Goal: Task Accomplishment & Management: Use online tool/utility

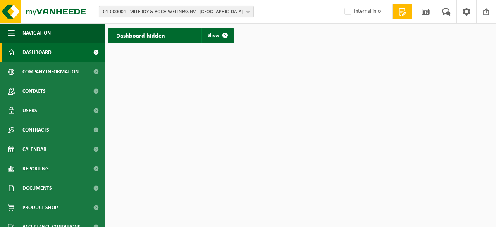
click at [249, 12] on b "button" at bounding box center [249, 11] width 7 height 11
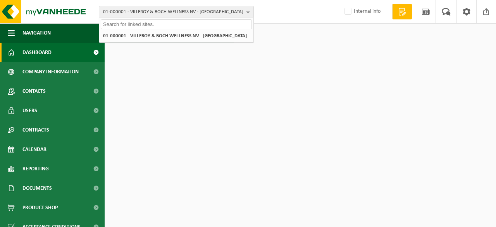
click at [137, 24] on input "text" at bounding box center [176, 24] width 151 height 10
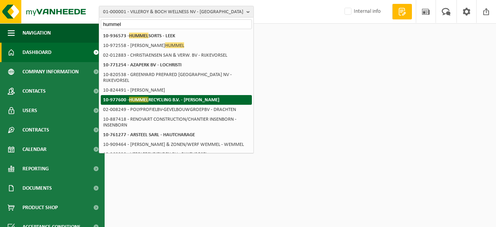
type input "hummel"
click at [159, 96] on strong "10-977600 - HUMMEL RECYCLING B.V. - LEEK" at bounding box center [161, 99] width 116 height 6
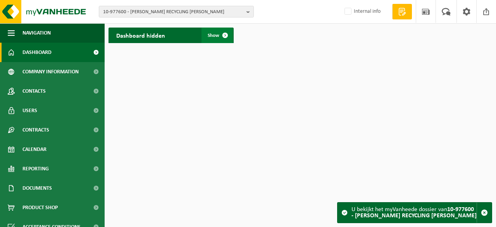
click at [216, 34] on span "Show" at bounding box center [214, 35] width 12 height 5
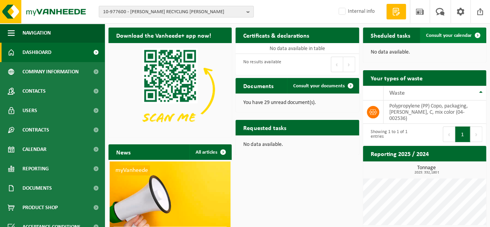
click at [448, 33] on span "Consult your calendar" at bounding box center [449, 35] width 46 height 5
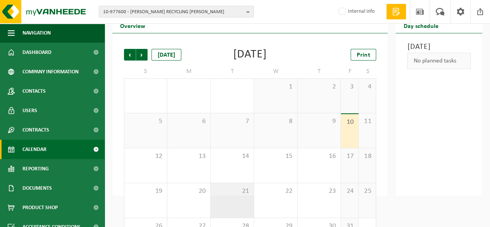
scroll to position [39, 0]
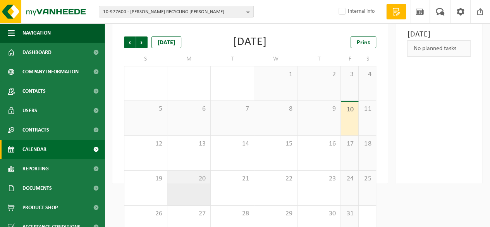
click at [196, 192] on div "20" at bounding box center [188, 187] width 43 height 34
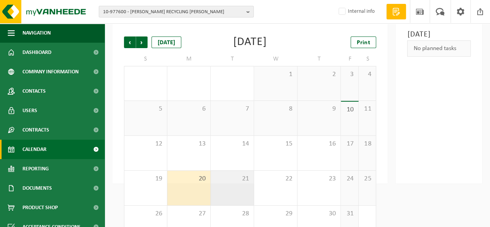
click at [235, 191] on div "21" at bounding box center [232, 187] width 43 height 34
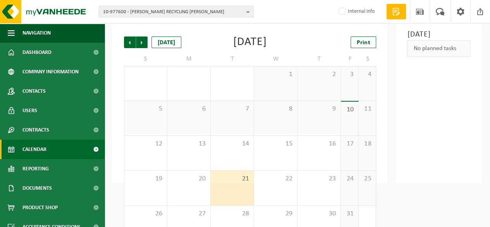
scroll to position [0, 0]
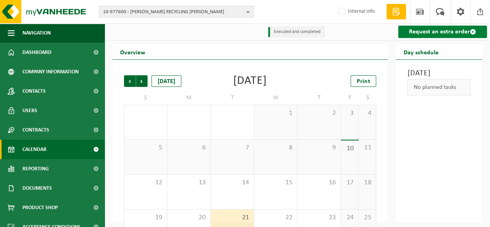
click at [442, 33] on link "Request an extra order" at bounding box center [442, 32] width 89 height 12
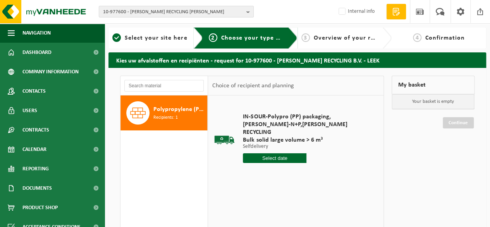
click at [160, 112] on span "Polypropylene (PP) Copo, packaging, bales, C, mix color" at bounding box center [179, 109] width 52 height 9
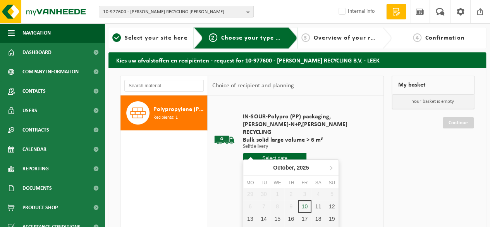
click at [274, 153] on input "text" at bounding box center [275, 158] width 64 height 10
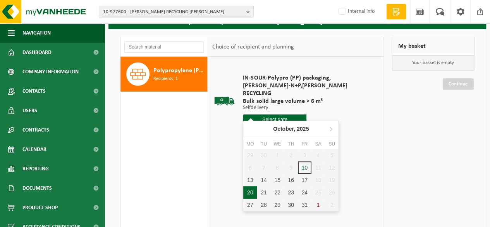
click at [254, 194] on div "20" at bounding box center [250, 192] width 14 height 12
type input "From 2025-10-20"
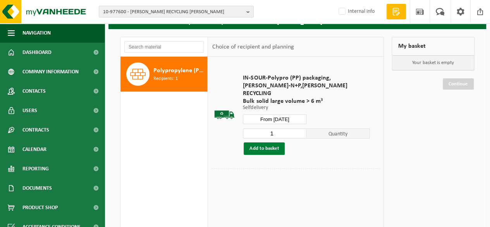
click at [263, 142] on button "Add to basket" at bounding box center [264, 148] width 41 height 12
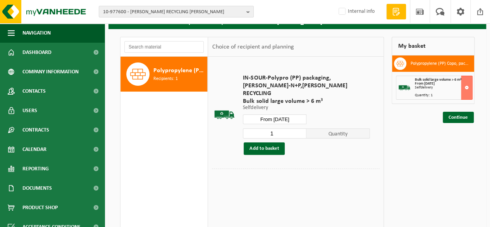
click at [277, 128] on input "1" at bounding box center [275, 133] width 64 height 10
click at [292, 114] on input "From 2025-10-20" at bounding box center [275, 119] width 64 height 10
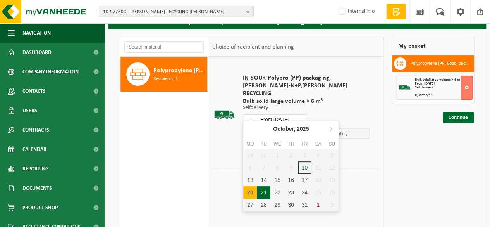
click at [263, 195] on div "21" at bounding box center [264, 192] width 14 height 12
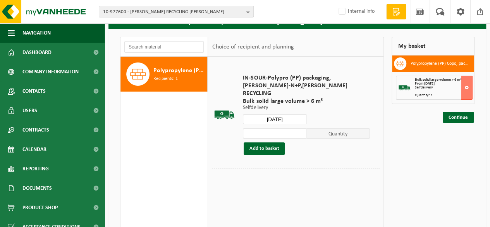
type input "From 2025-10-21"
click at [266, 128] on input "number" at bounding box center [275, 133] width 64 height 10
type input "1"
click at [263, 142] on button "Add to basket" at bounding box center [264, 148] width 41 height 12
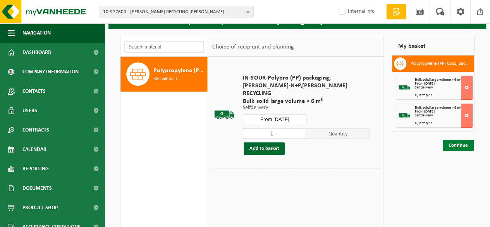
click at [458, 143] on link "Continue" at bounding box center [458, 144] width 31 height 11
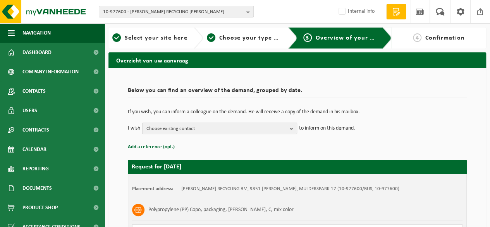
click at [174, 126] on span "Choose existing contact" at bounding box center [216, 129] width 140 height 12
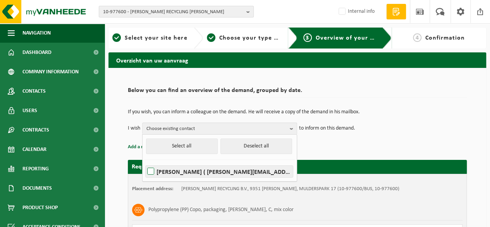
click at [172, 174] on label "TED DIK ( ted@hummelrecycling.nl )" at bounding box center [219, 171] width 147 height 12
click at [144, 162] on input "TED DIK ( ted@hummelrecycling.nl )" at bounding box center [144, 161] width 0 height 0
checkbox input "true"
click at [340, 139] on div "If you wish, you can inform a colleague on the demand. He will receive a copy o…" at bounding box center [297, 121] width 339 height 40
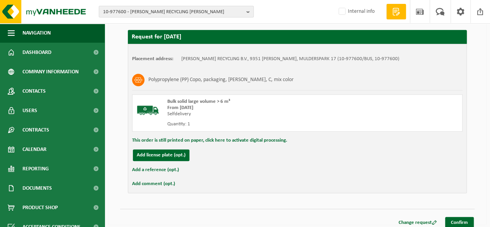
scroll to position [304, 0]
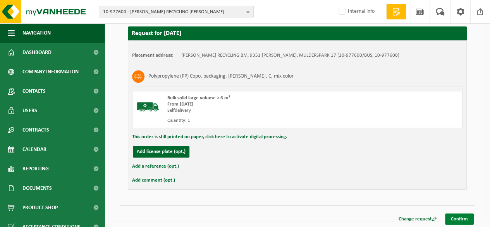
click at [459, 218] on link "Confirm" at bounding box center [459, 218] width 29 height 11
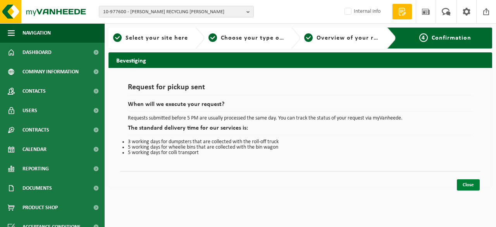
click at [469, 184] on link "Close" at bounding box center [468, 184] width 23 height 11
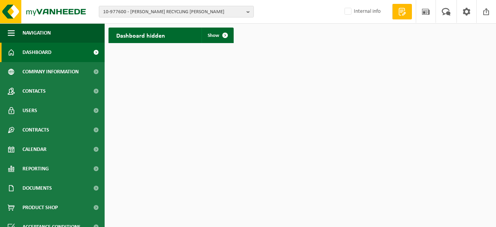
scroll to position [48, 0]
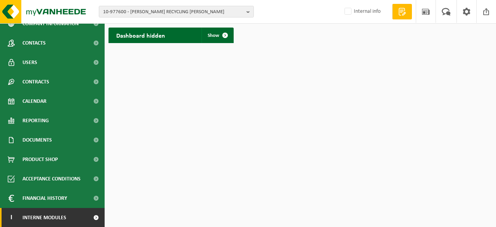
click at [87, 218] on span at bounding box center [95, 217] width 17 height 19
click at [92, 217] on span at bounding box center [95, 217] width 17 height 19
click at [92, 218] on span at bounding box center [95, 217] width 17 height 19
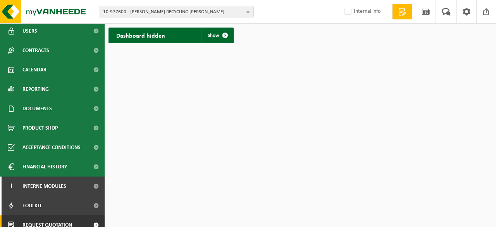
scroll to position [106, 0]
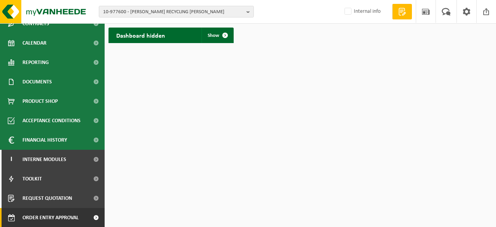
click at [89, 217] on span at bounding box center [95, 217] width 17 height 19
